Goal: Task Accomplishment & Management: Manage account settings

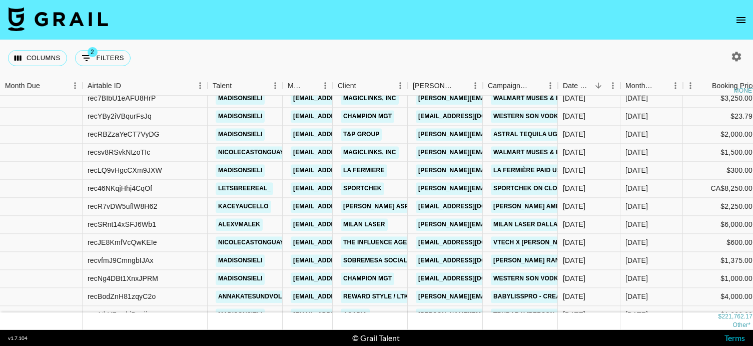
scroll to position [1347, 621]
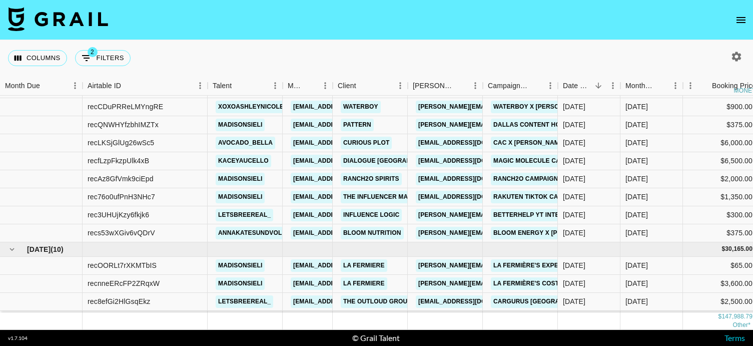
scroll to position [308, 0]
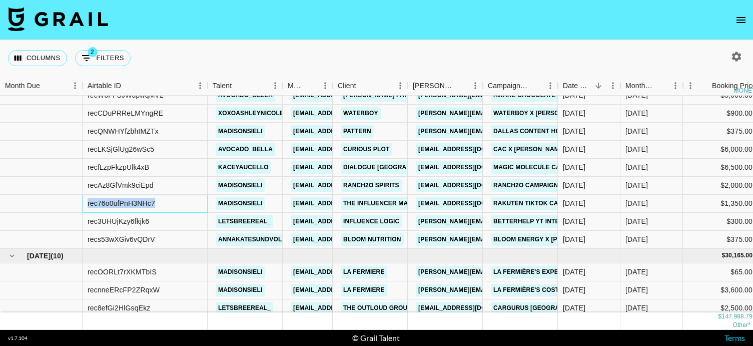
drag, startPoint x: 157, startPoint y: 205, endPoint x: 82, endPoint y: 205, distance: 75.1
click at [82, 205] on div "rec76o0ufPnH3NHc7 madisonsieli cayman@grail-talent.com The Influencer Marketing…" at bounding box center [687, 204] width 1374 height 18
copy div "rec76o0ufPnH3NHc7"
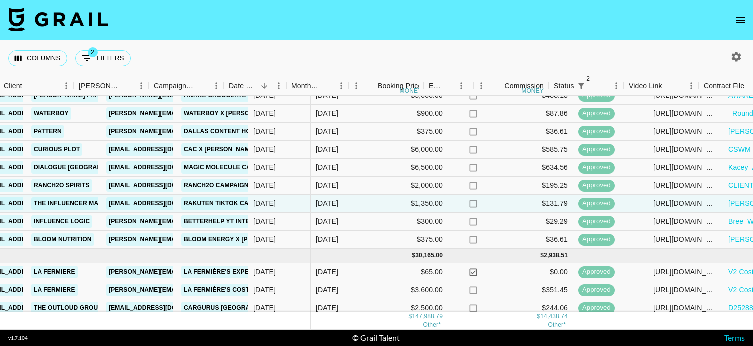
scroll to position [308, 621]
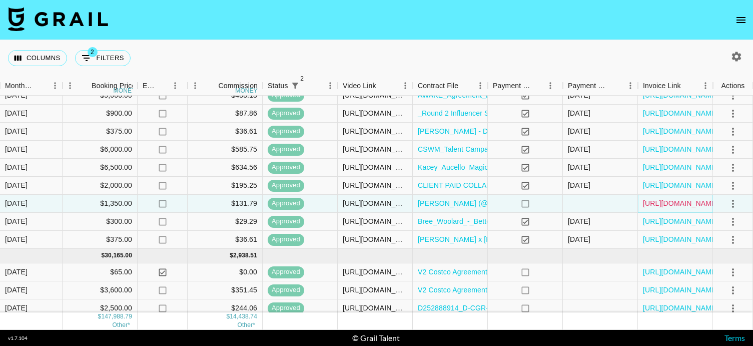
click at [680, 206] on link "https://in.xero.com/f59h7xvyjqTyAQ3H3ntpuAKwJOS8jfrTfU4FZKnC" at bounding box center [681, 203] width 76 height 10
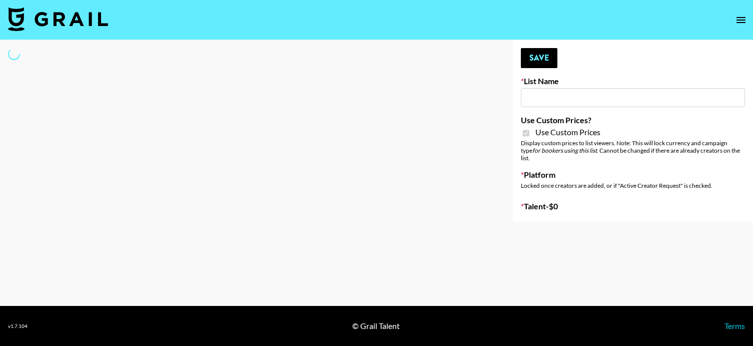
type input "Lisa Eldrige"
checkbox input "true"
select select "Brand"
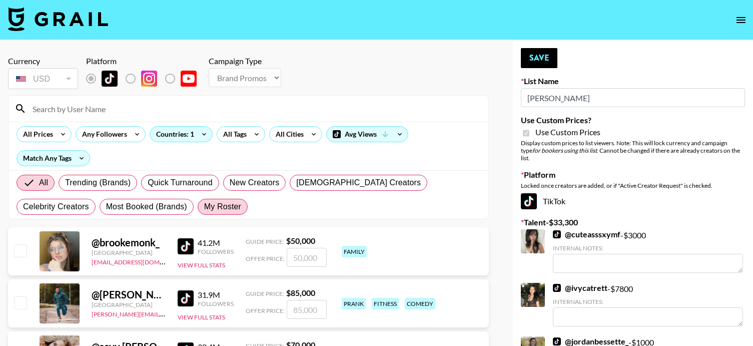
click at [198, 213] on label "My Roster" at bounding box center [223, 207] width 50 height 16
click at [204, 207] on input "My Roster" at bounding box center [204, 207] width 0 height 0
radio input "true"
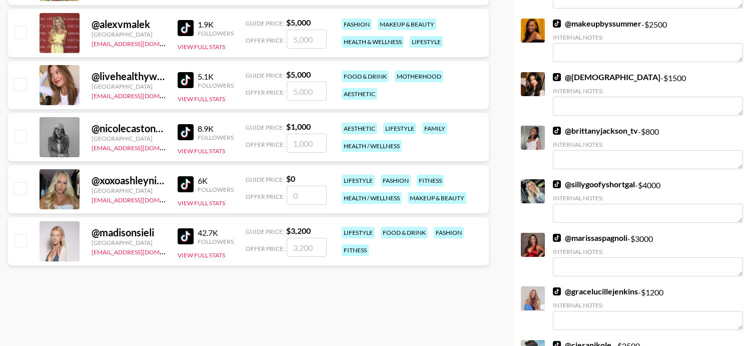
scroll to position [495, 0]
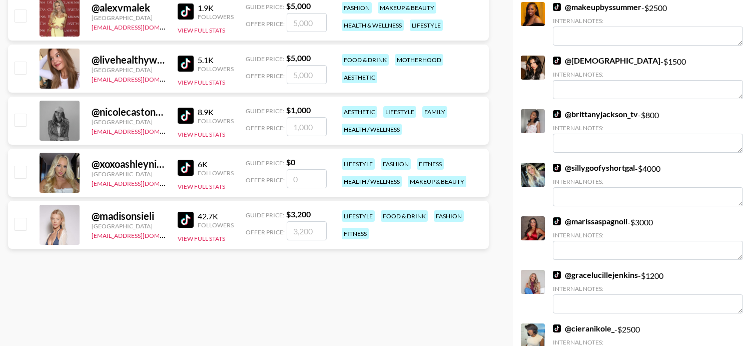
click at [18, 229] on input "checkbox" at bounding box center [20, 224] width 12 height 12
checkbox input "true"
click at [306, 228] on input "3200" at bounding box center [307, 230] width 40 height 19
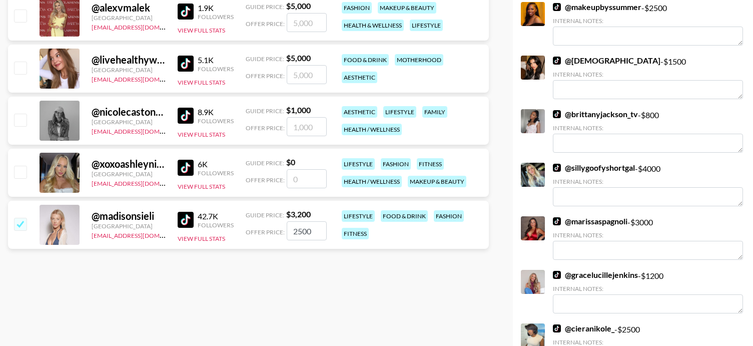
type input "2500"
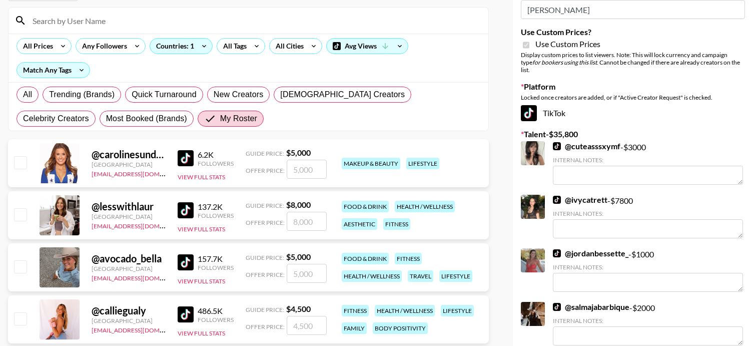
scroll to position [0, 0]
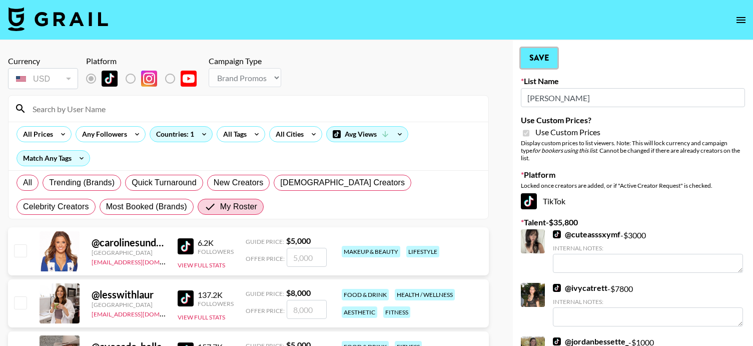
click at [539, 57] on button "Save" at bounding box center [539, 58] width 37 height 20
radio input "true"
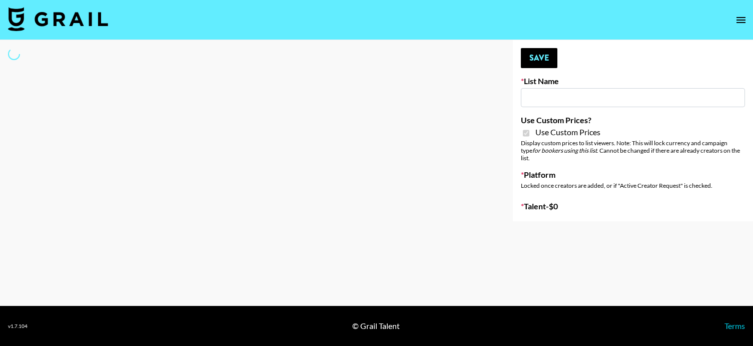
type input "Lisa Eldrige"
checkbox input "true"
select select "Brand"
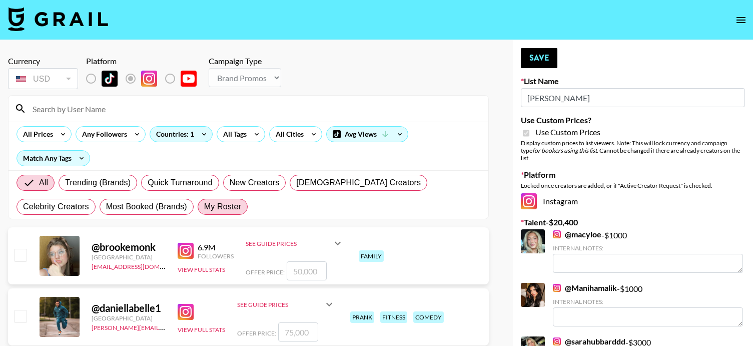
click at [204, 202] on span "My Roster" at bounding box center [222, 207] width 37 height 12
click at [204, 207] on input "My Roster" at bounding box center [204, 207] width 0 height 0
radio input "true"
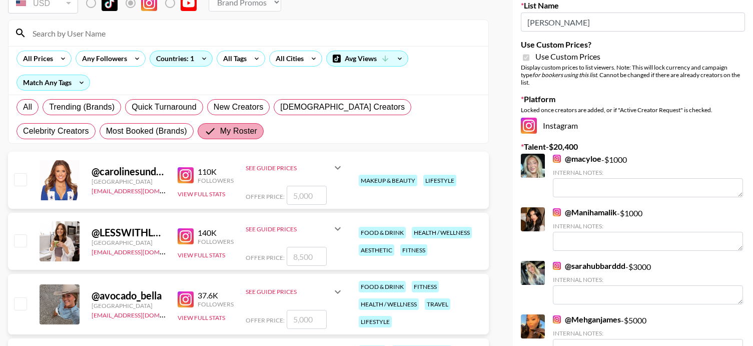
scroll to position [86, 0]
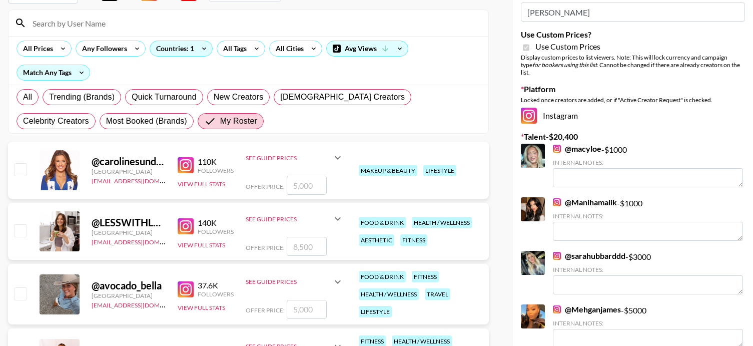
click at [23, 169] on input "checkbox" at bounding box center [20, 169] width 12 height 12
checkbox input "true"
type input "5000"
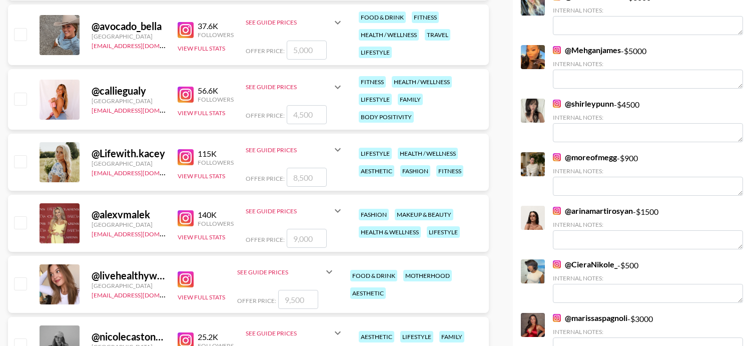
scroll to position [352, 0]
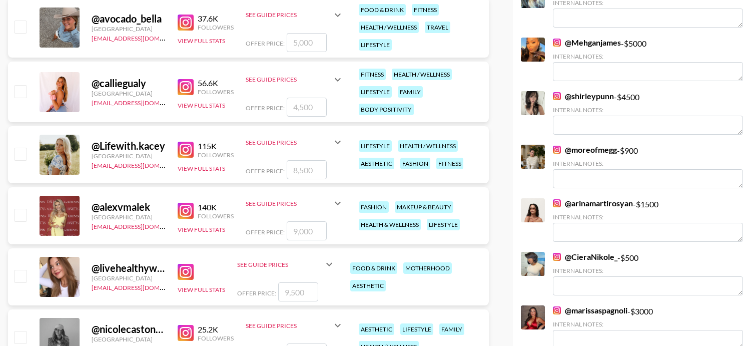
click at [23, 214] on input "checkbox" at bounding box center [20, 215] width 12 height 12
checkbox input "true"
click at [296, 232] on input "9000" at bounding box center [307, 230] width 40 height 19
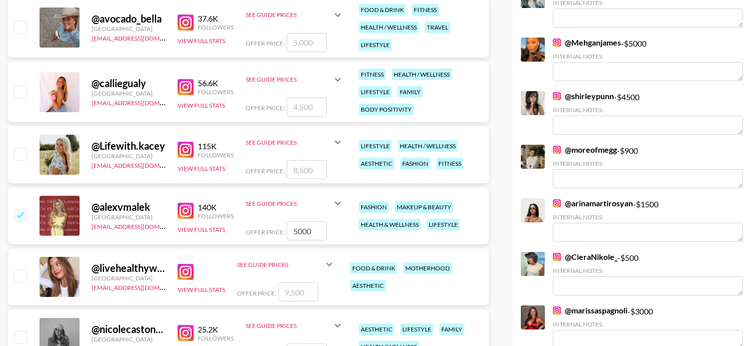
type input "5000"
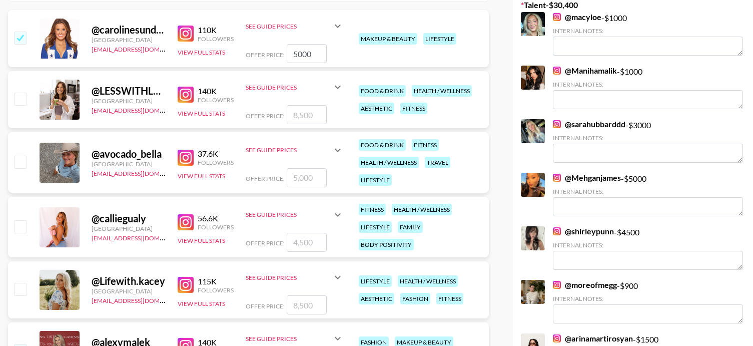
scroll to position [0, 0]
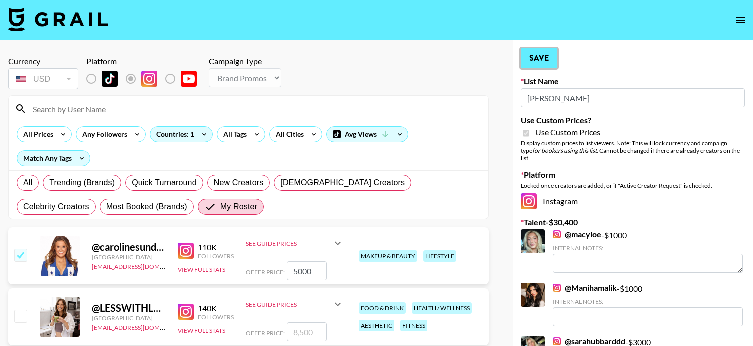
click at [542, 62] on button "Save" at bounding box center [539, 58] width 37 height 20
radio input "true"
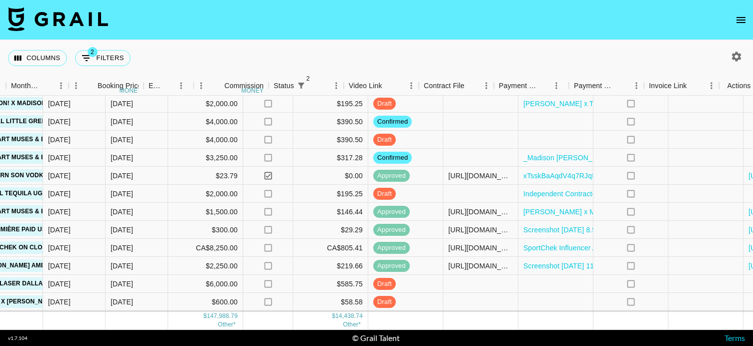
scroll to position [675, 621]
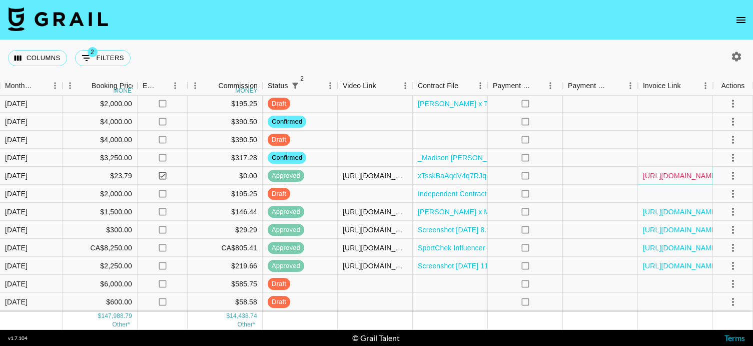
click at [688, 174] on link "[URL][DOMAIN_NAME]" at bounding box center [681, 176] width 76 height 10
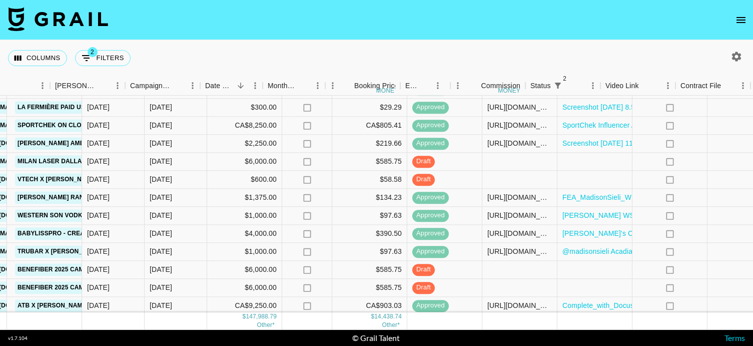
scroll to position [797, 621]
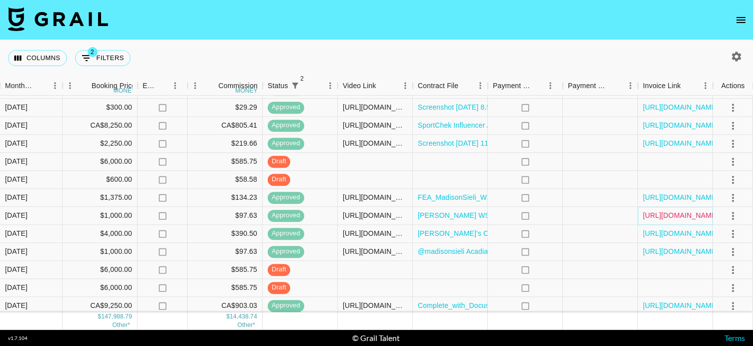
click at [675, 215] on link "[URL][DOMAIN_NAME]" at bounding box center [681, 216] width 76 height 10
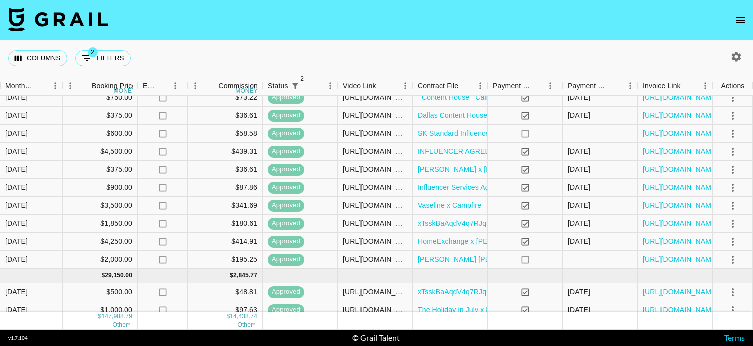
scroll to position [0, 621]
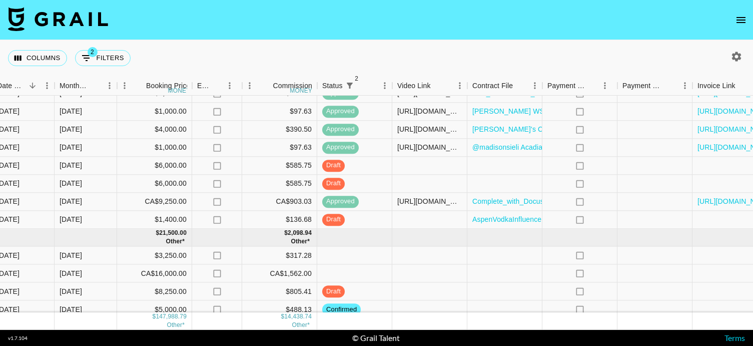
scroll to position [976, 566]
